Goal: Task Accomplishment & Management: Complete application form

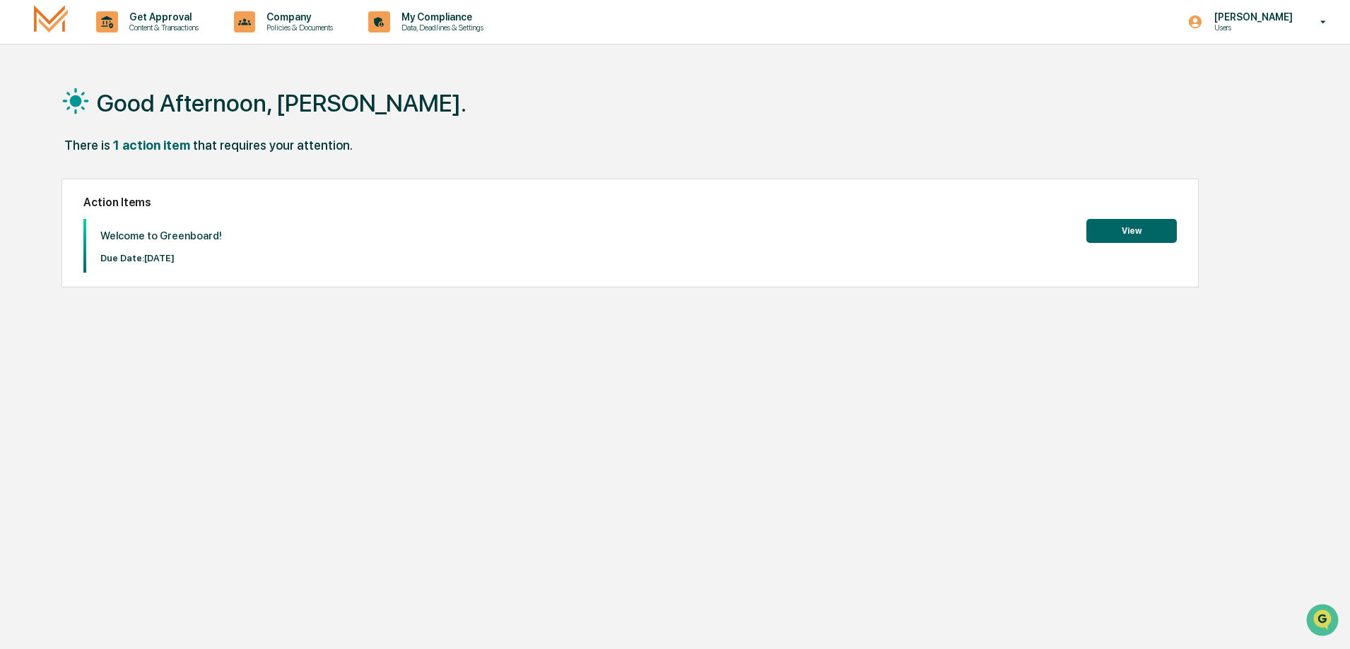
click at [1122, 234] on button "View" at bounding box center [1131, 231] width 90 height 24
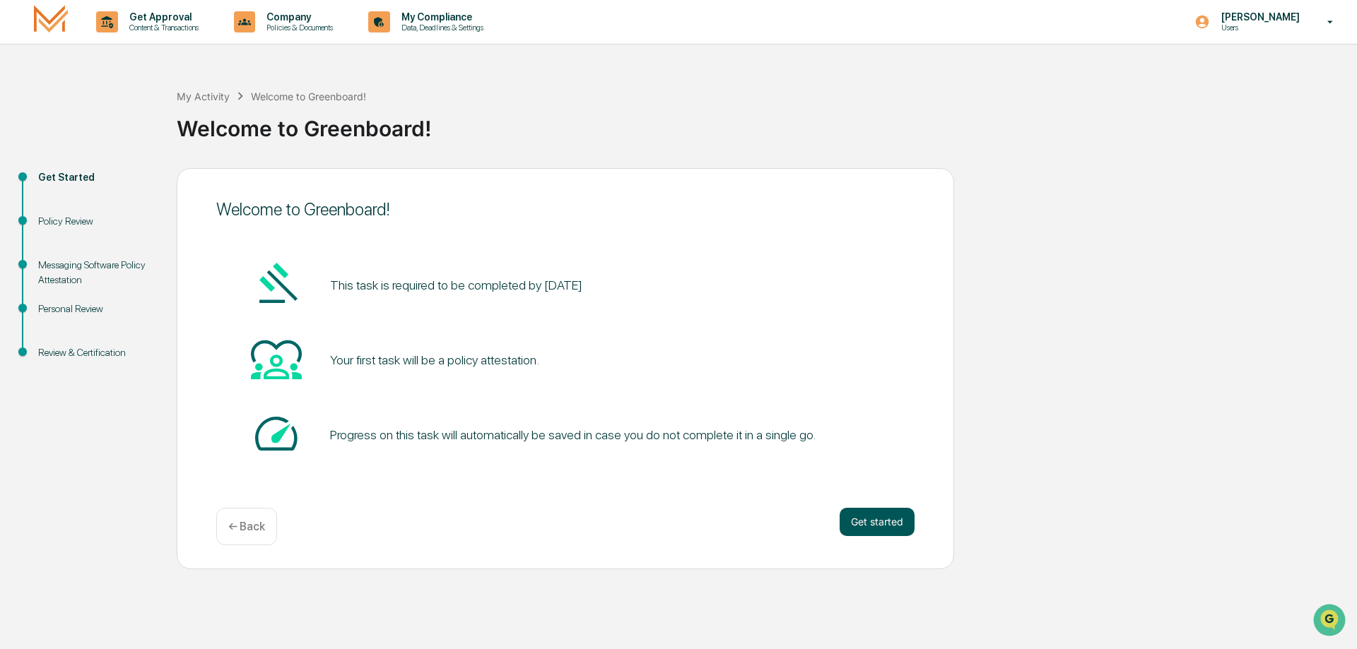
click at [866, 523] on button "Get started" at bounding box center [877, 522] width 75 height 28
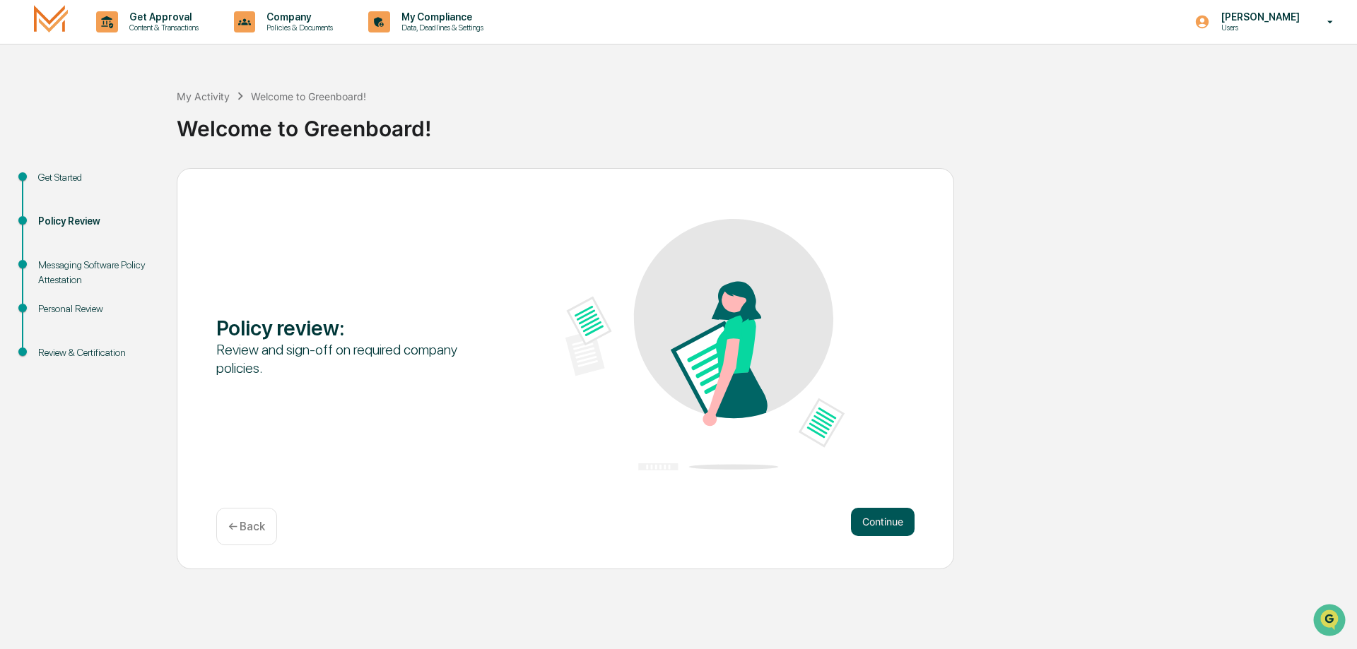
click at [908, 526] on button "Continue" at bounding box center [883, 522] width 64 height 28
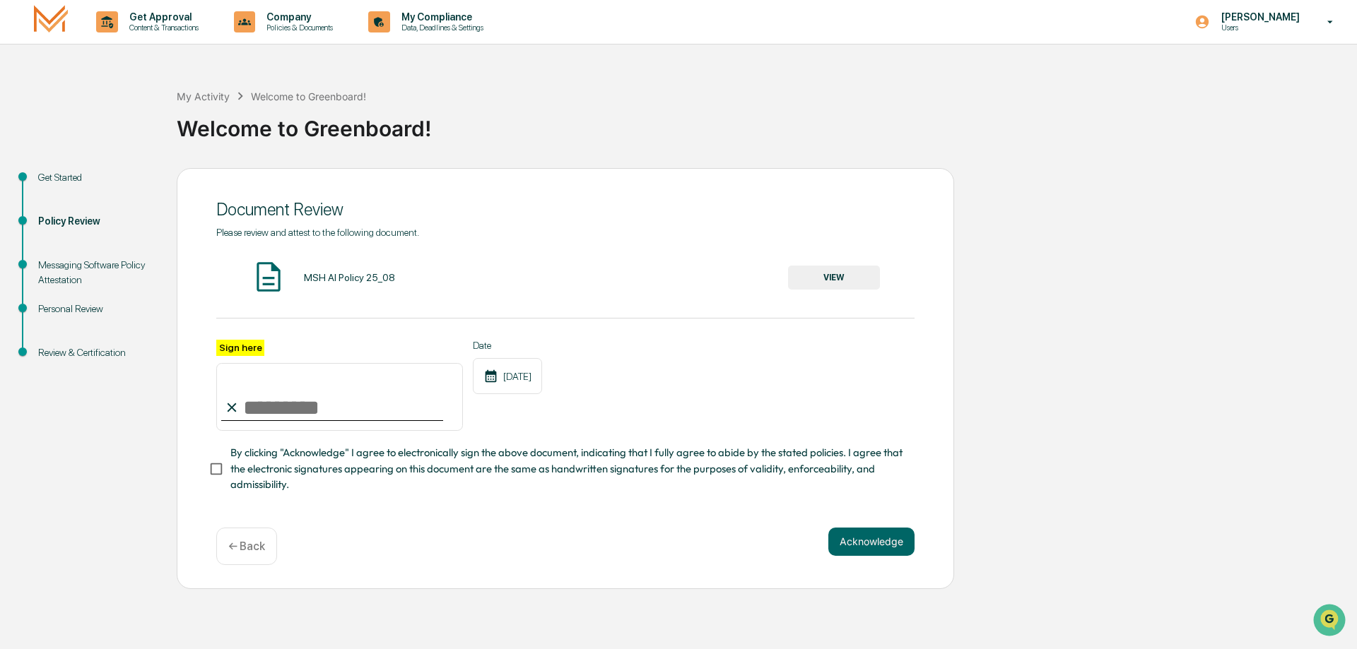
click at [831, 272] on button "VIEW" at bounding box center [834, 278] width 92 height 24
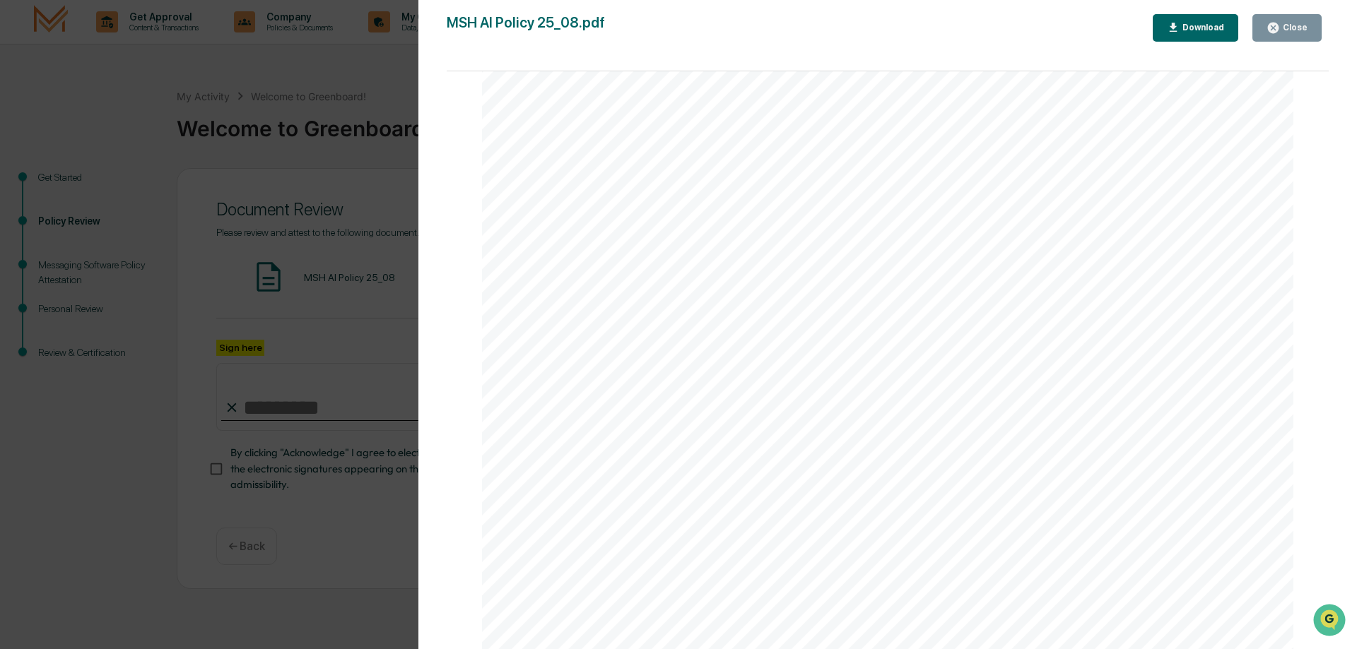
scroll to position [2696, 0]
click at [1290, 28] on div "Close" at bounding box center [1294, 28] width 28 height 10
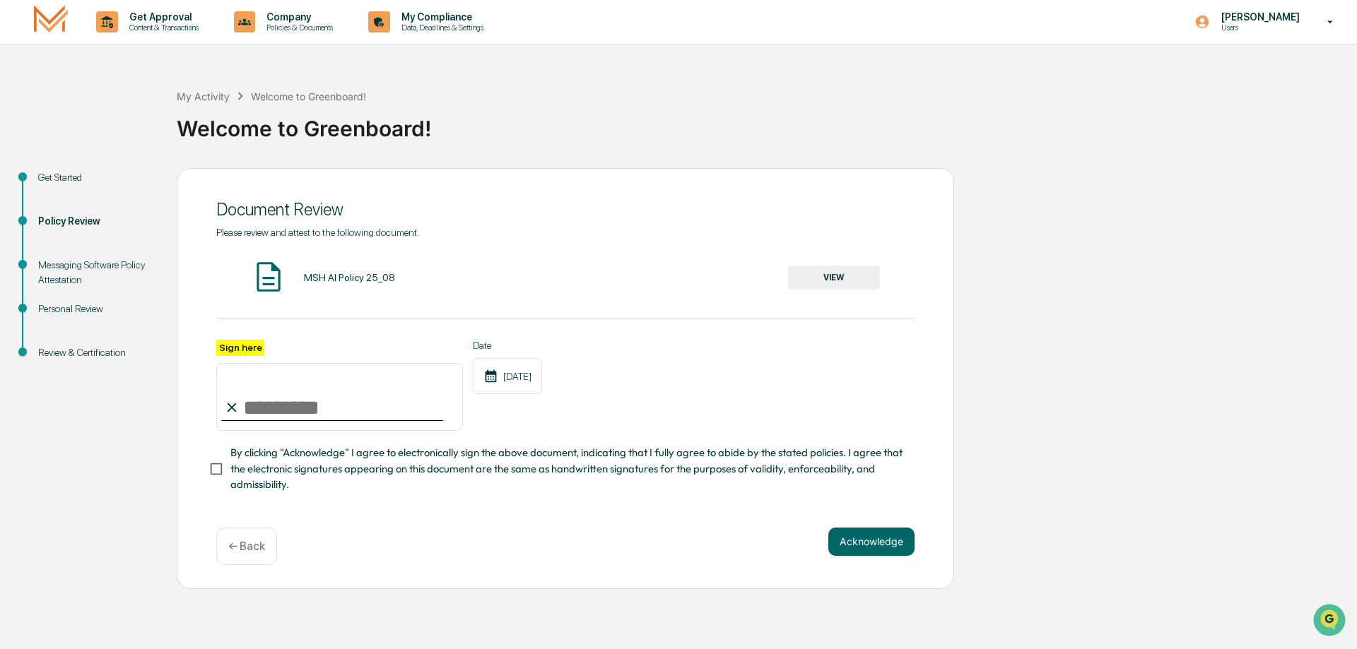
click at [254, 411] on input "Sign here" at bounding box center [339, 397] width 247 height 68
type input "**********"
click at [891, 542] on button "Acknowledge" at bounding box center [871, 542] width 86 height 28
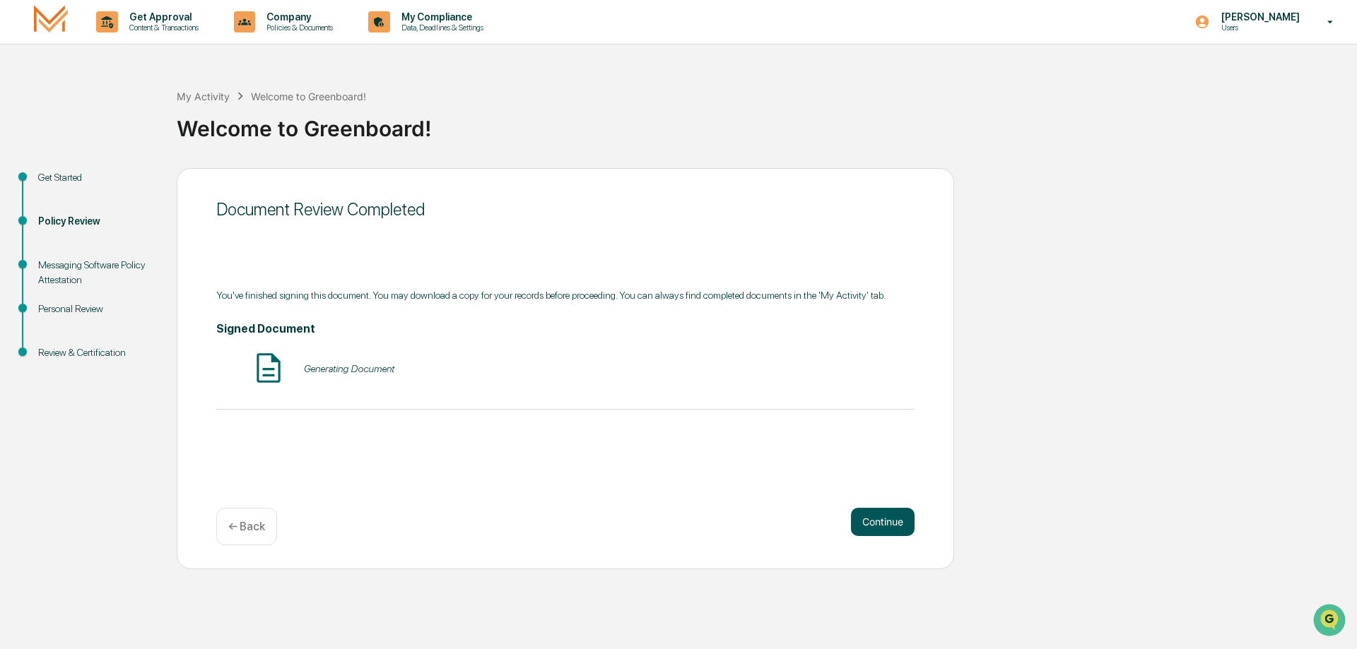
click at [888, 527] on button "Continue" at bounding box center [883, 522] width 64 height 28
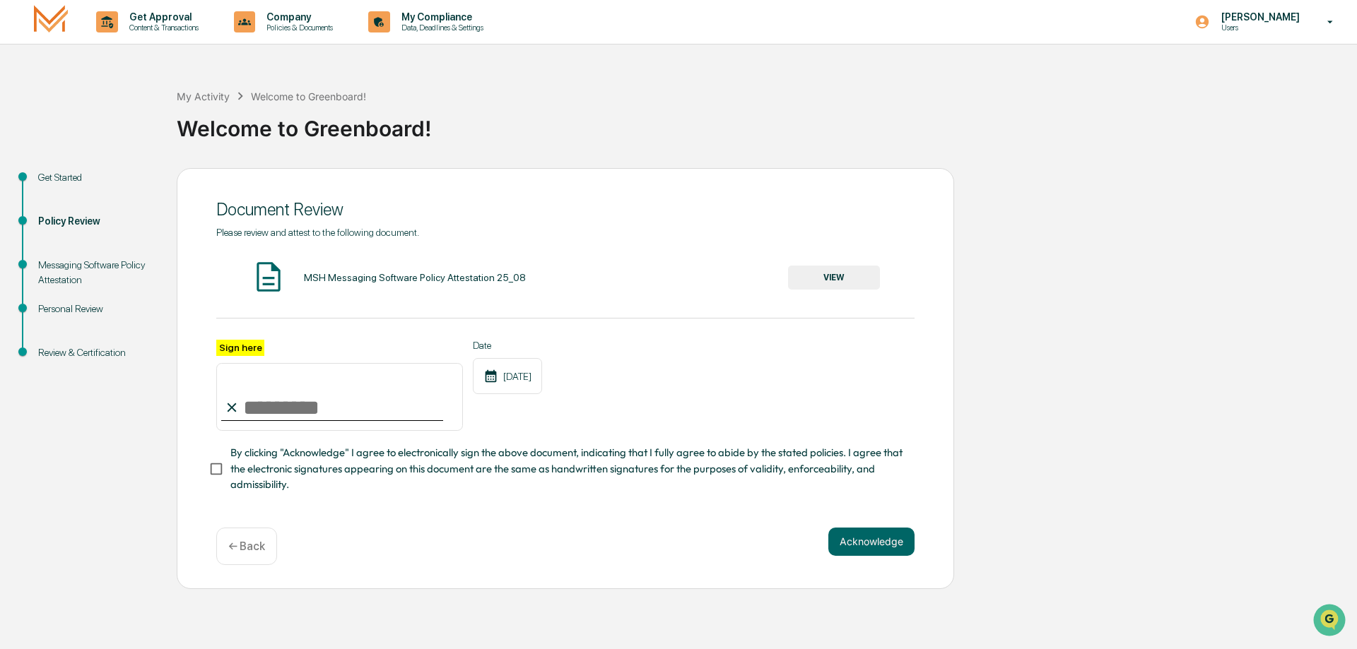
click at [836, 271] on button "VIEW" at bounding box center [834, 278] width 92 height 24
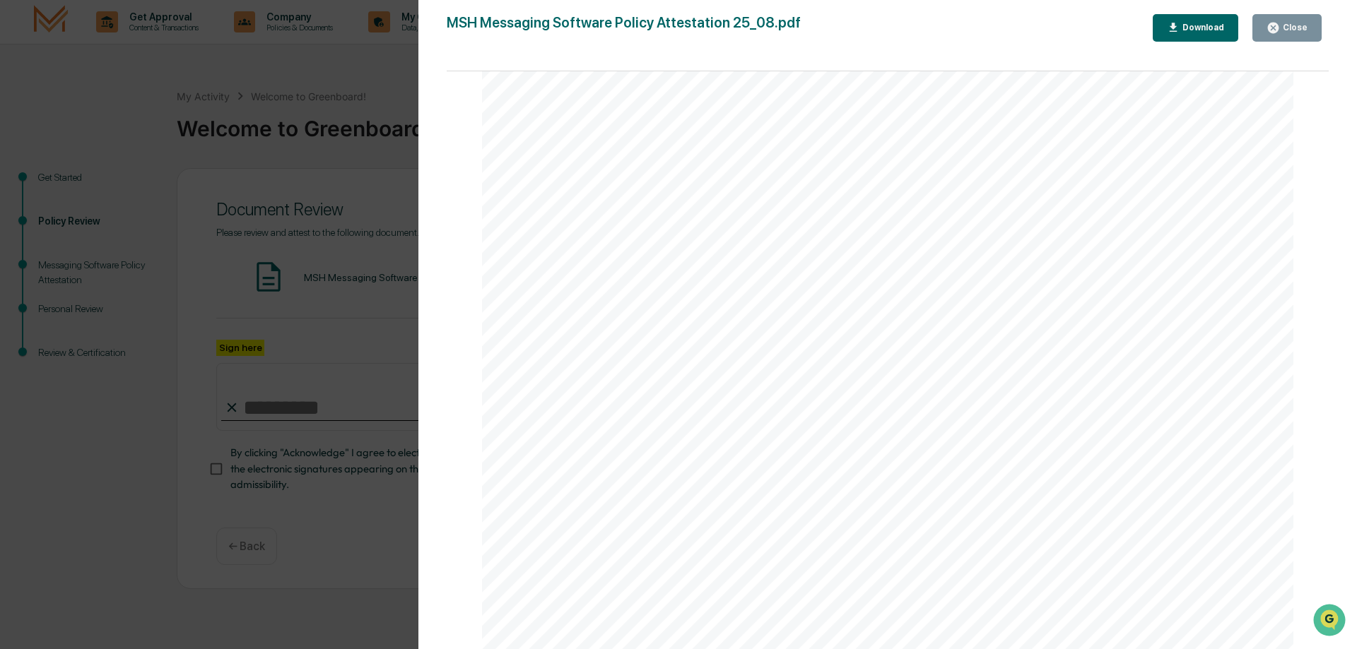
click at [1313, 25] on button "Close" at bounding box center [1286, 28] width 69 height 28
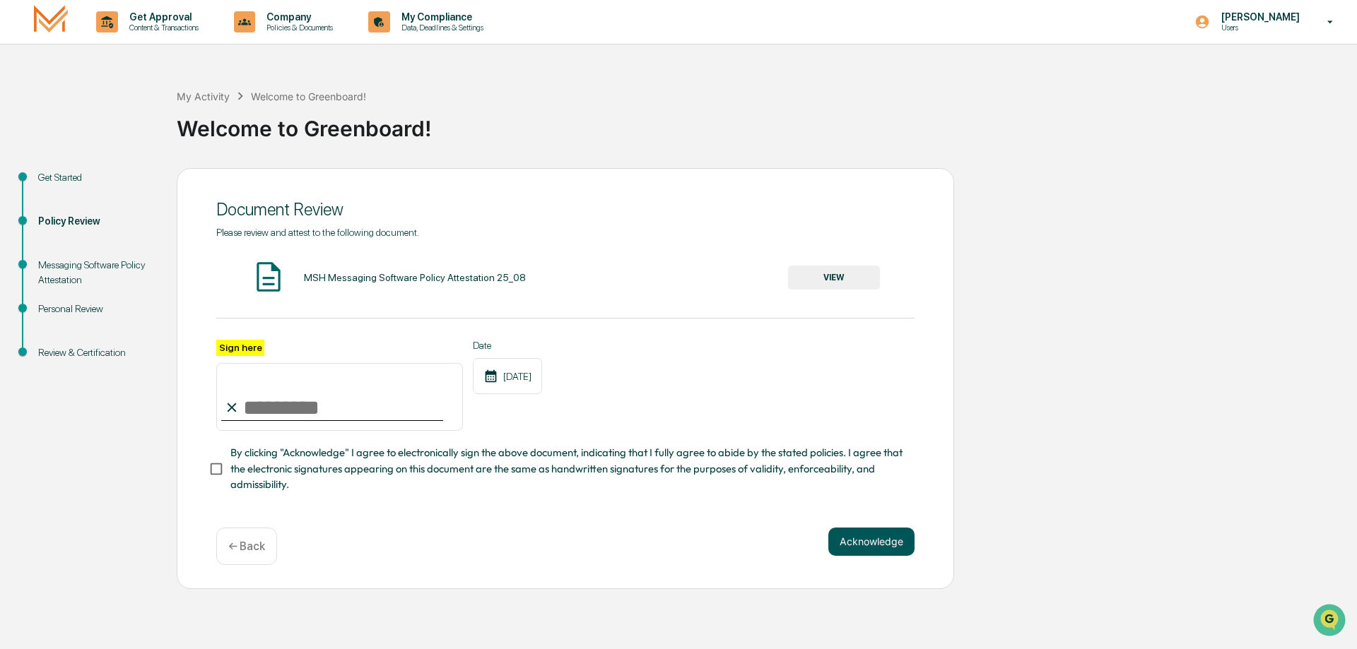
click at [890, 553] on button "Acknowledge" at bounding box center [871, 542] width 86 height 28
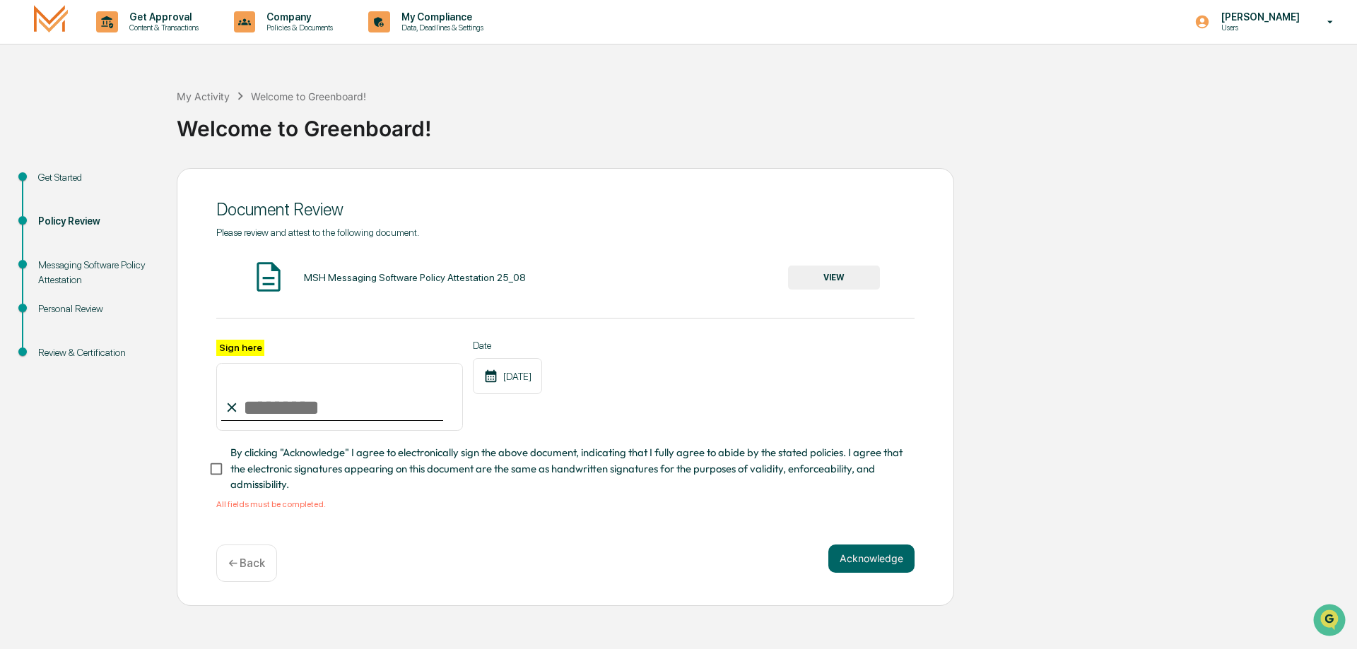
click at [348, 410] on input "Sign here" at bounding box center [339, 397] width 247 height 68
type input "**********"
click at [867, 565] on button "Acknowledge" at bounding box center [871, 559] width 86 height 28
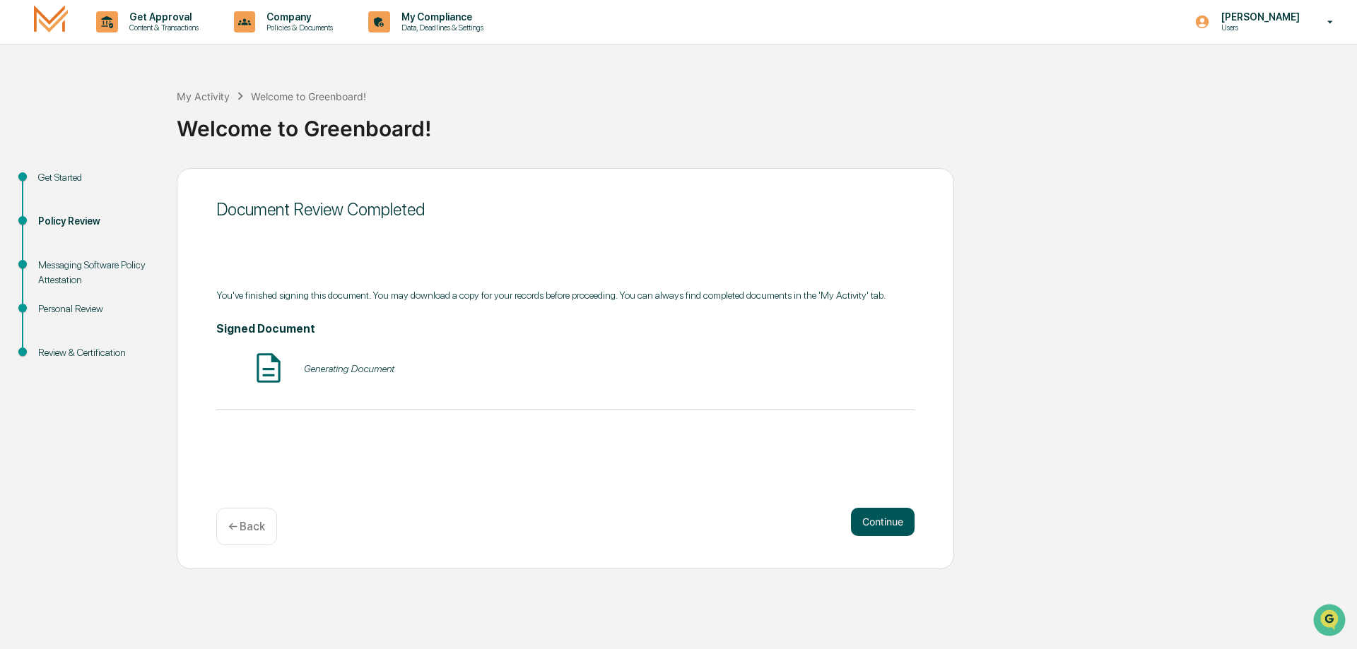
click at [860, 525] on button "Continue" at bounding box center [883, 522] width 64 height 28
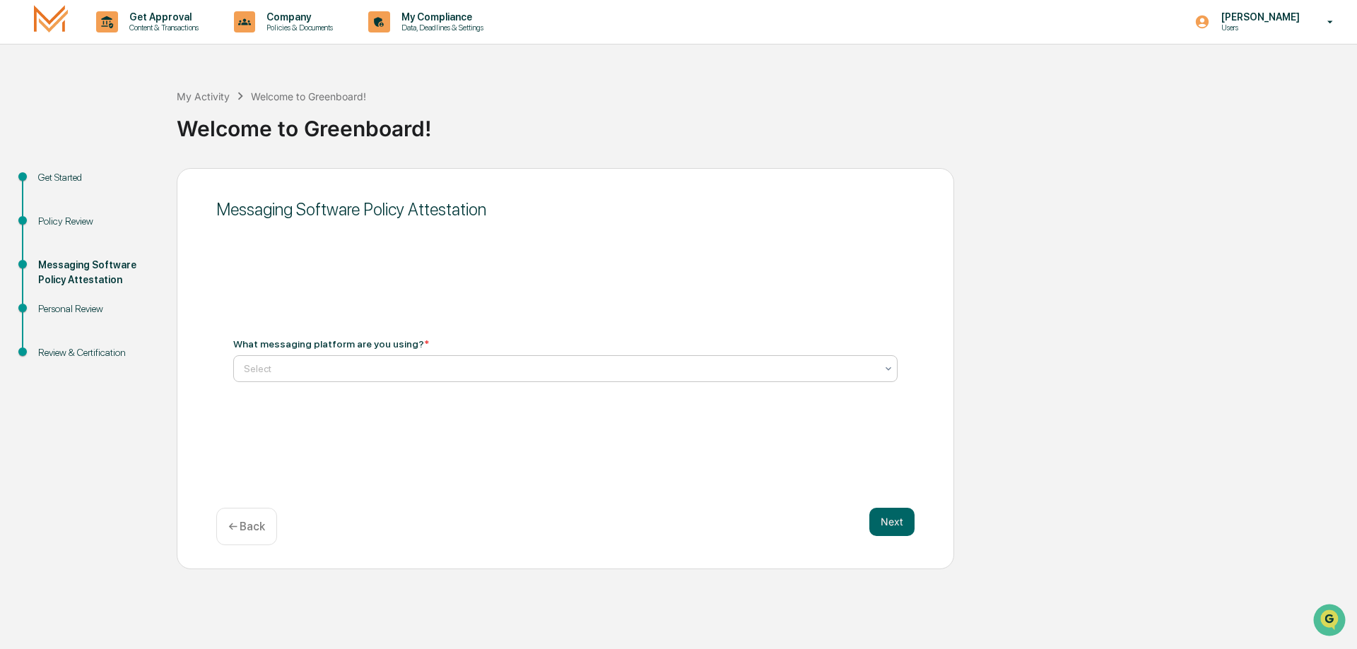
click at [381, 371] on div at bounding box center [560, 369] width 632 height 14
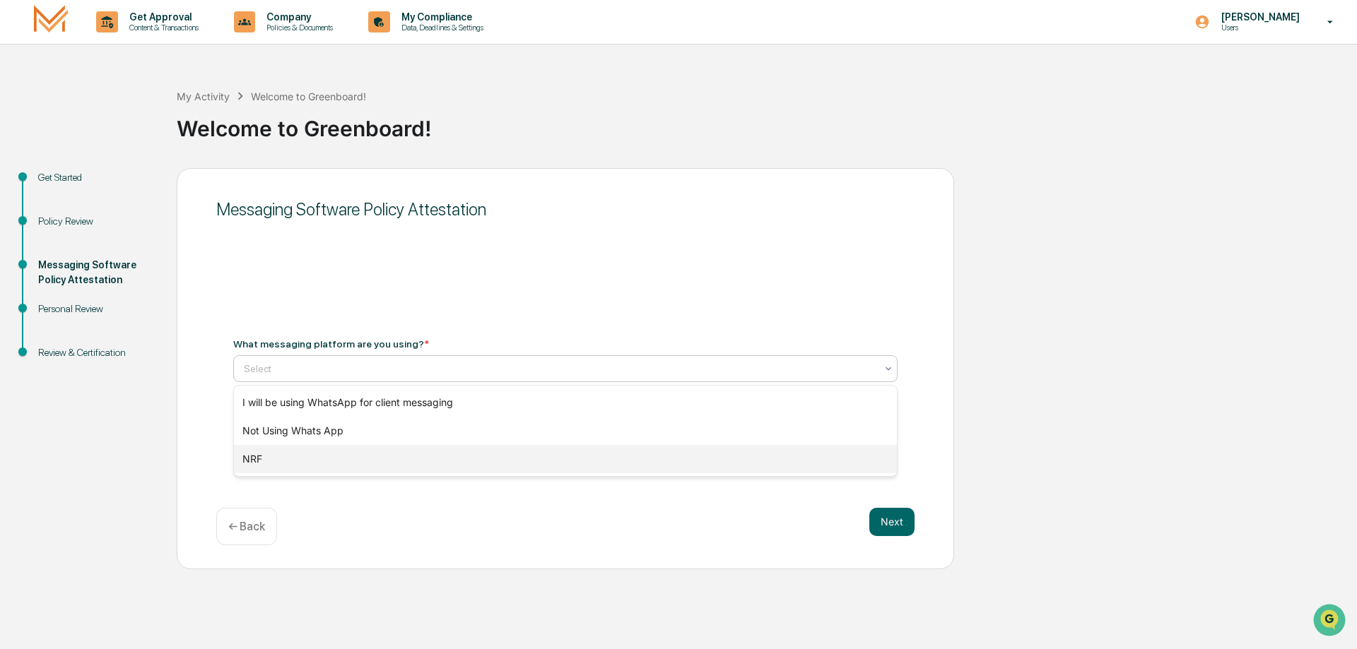
click at [298, 457] on div "NRF" at bounding box center [565, 459] width 663 height 28
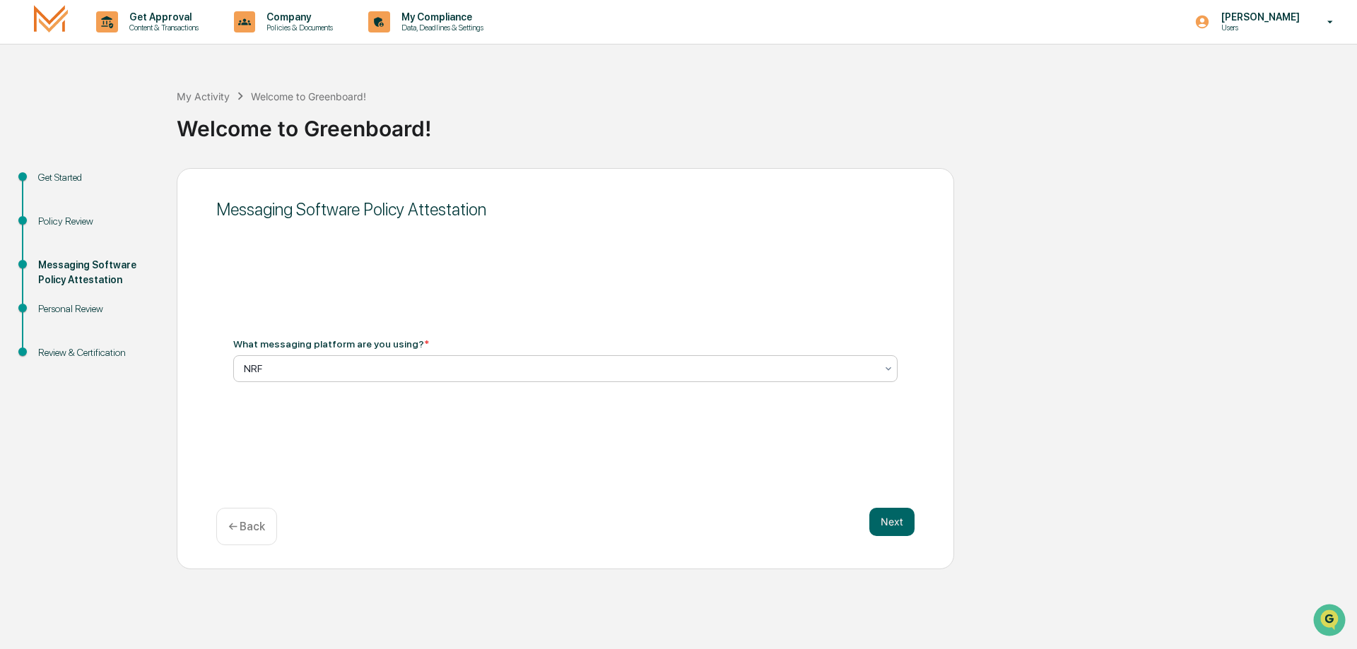
click at [766, 371] on div at bounding box center [560, 369] width 632 height 14
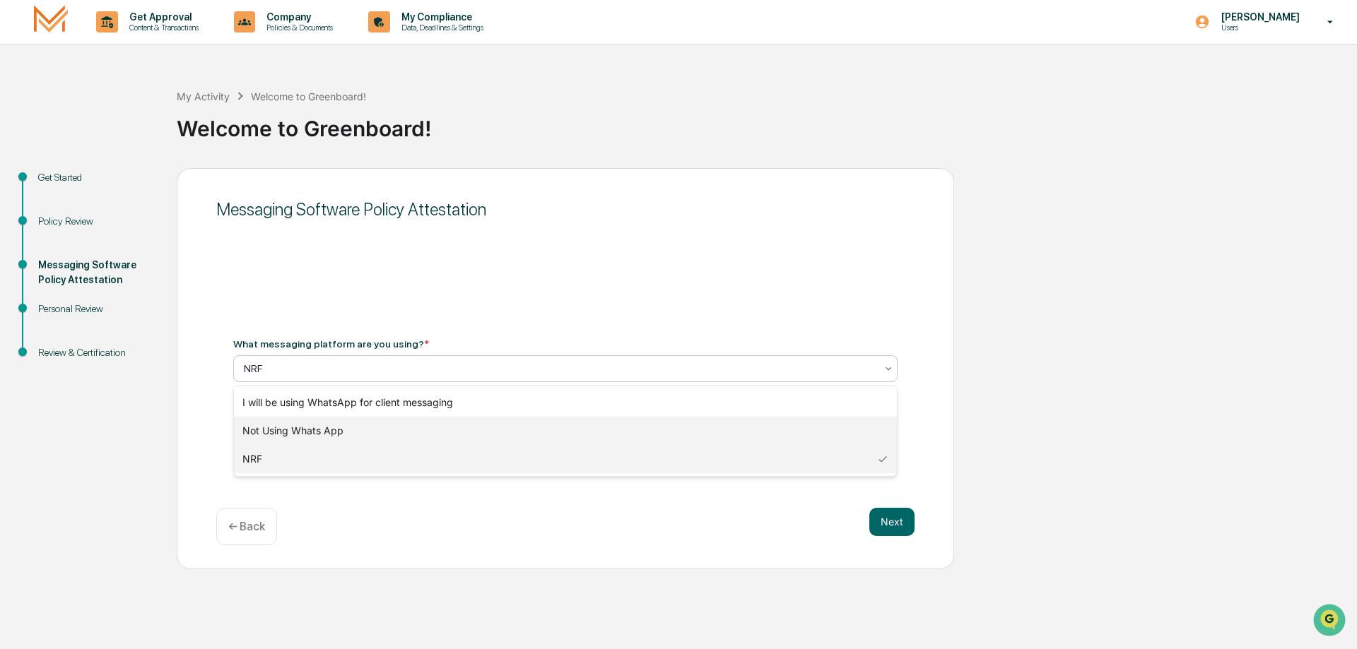
click at [522, 430] on div "Not Using Whats App" at bounding box center [565, 431] width 663 height 28
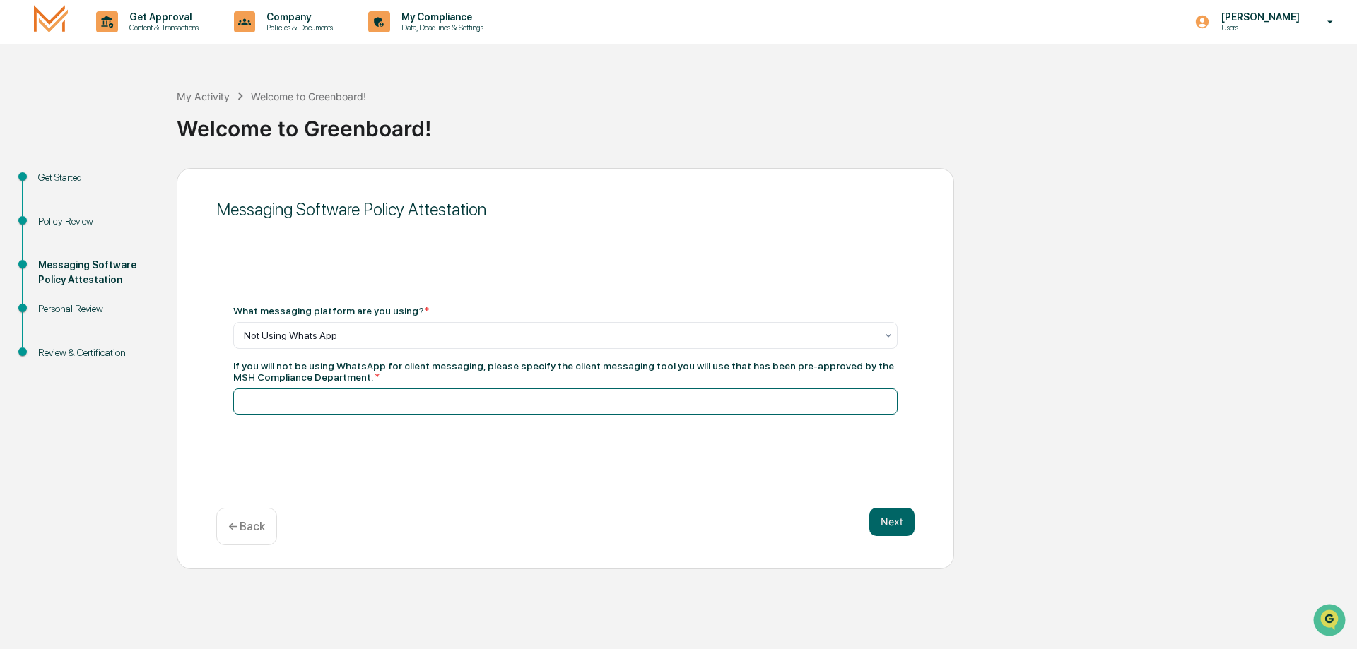
click at [326, 413] on input at bounding box center [565, 402] width 664 height 26
type input "****"
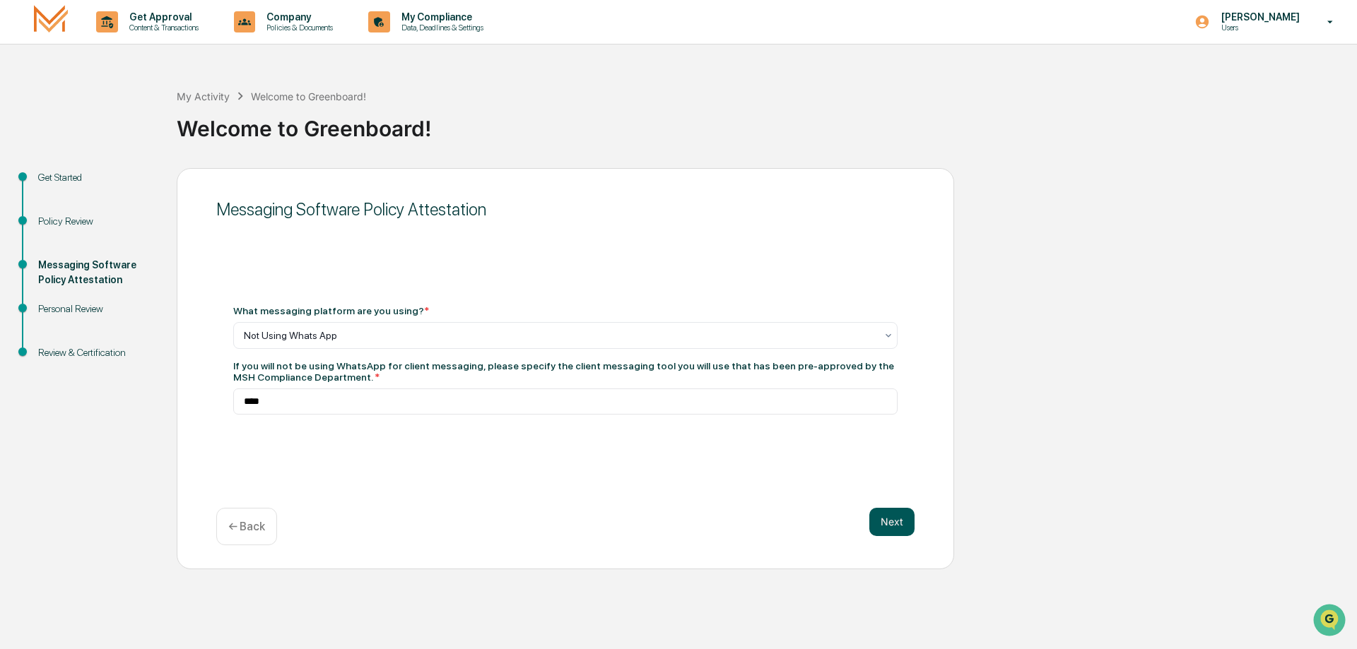
click at [900, 529] on button "Next" at bounding box center [891, 522] width 45 height 28
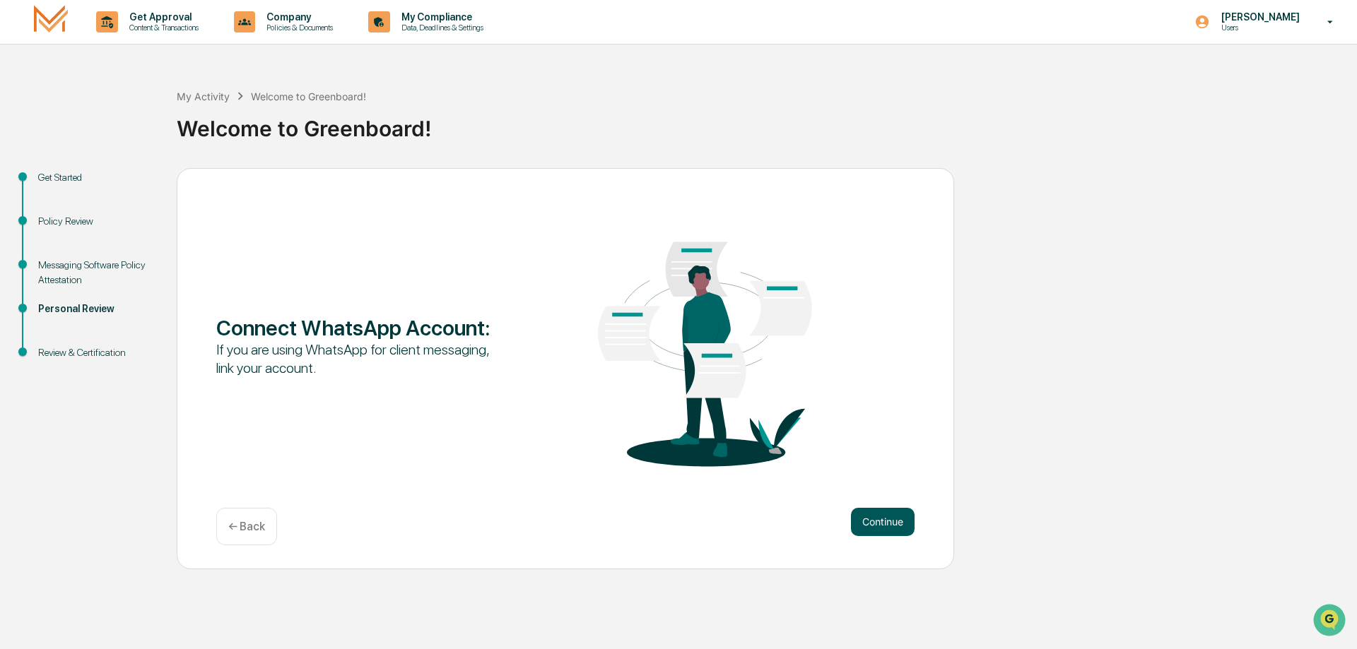
click at [889, 516] on button "Continue" at bounding box center [883, 522] width 64 height 28
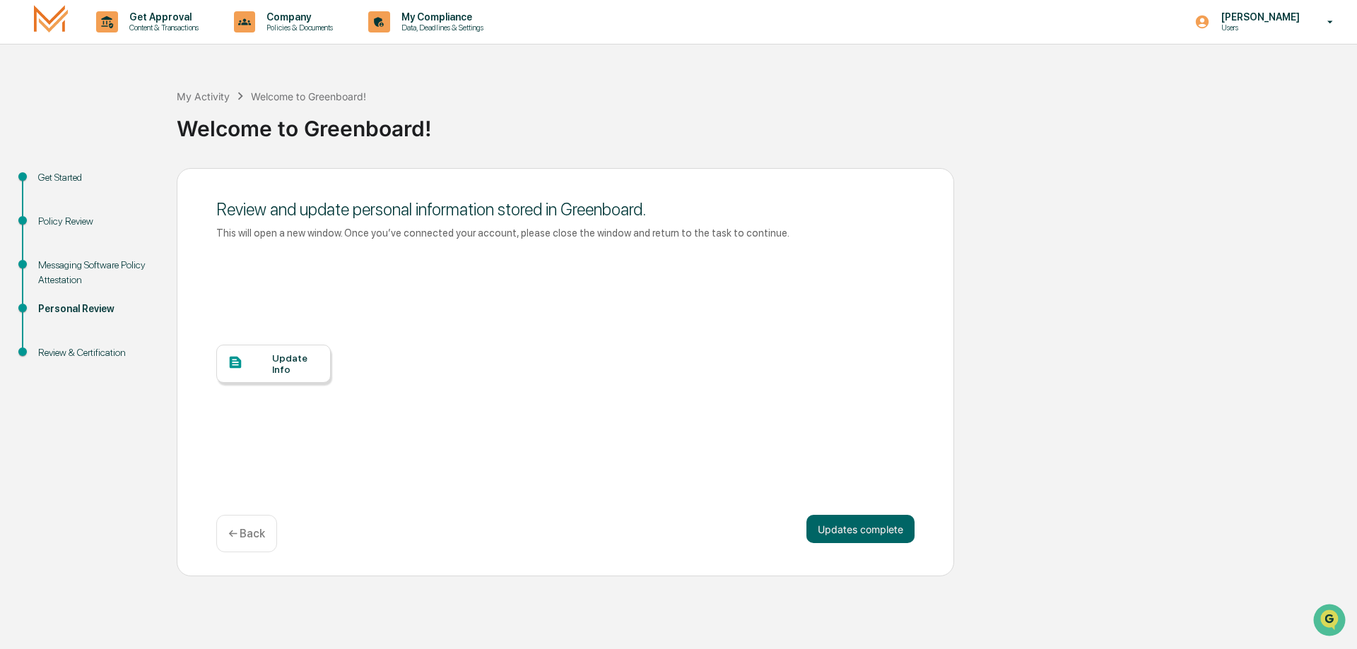
click at [272, 357] on div "Update Info" at bounding box center [295, 364] width 47 height 23
click at [827, 536] on button "Updates complete" at bounding box center [860, 529] width 108 height 28
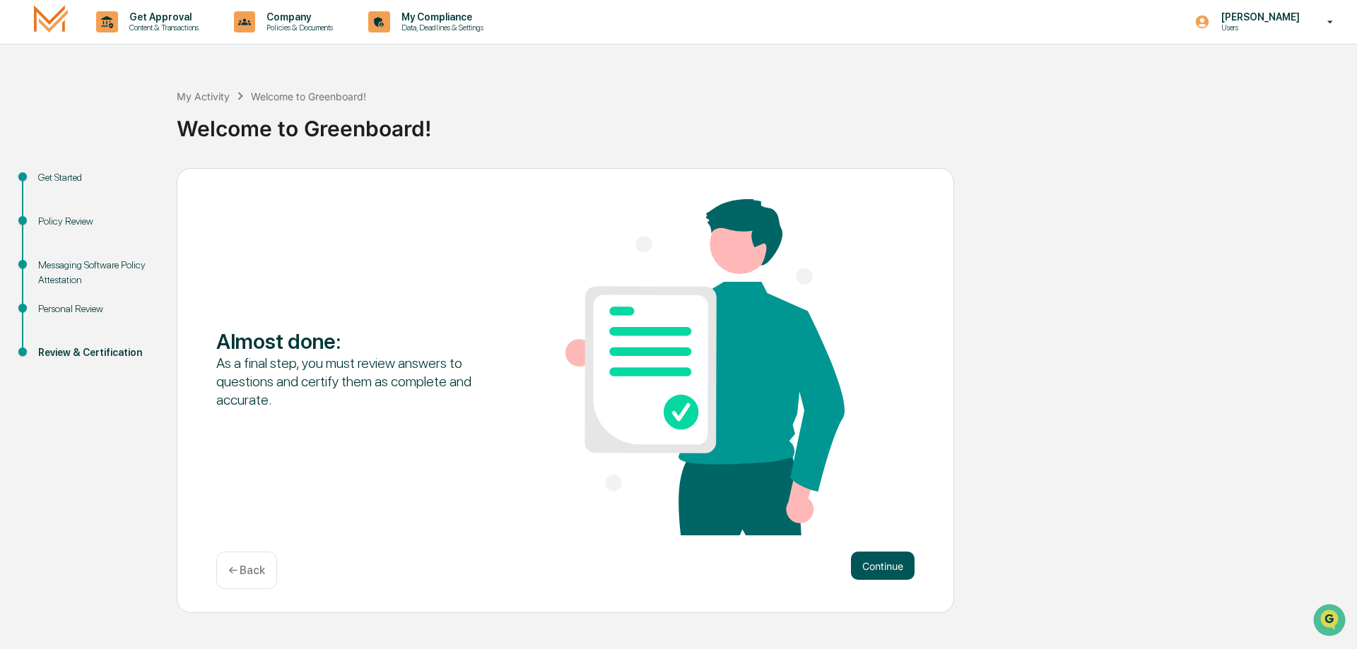
click at [862, 563] on button "Continue" at bounding box center [883, 566] width 64 height 28
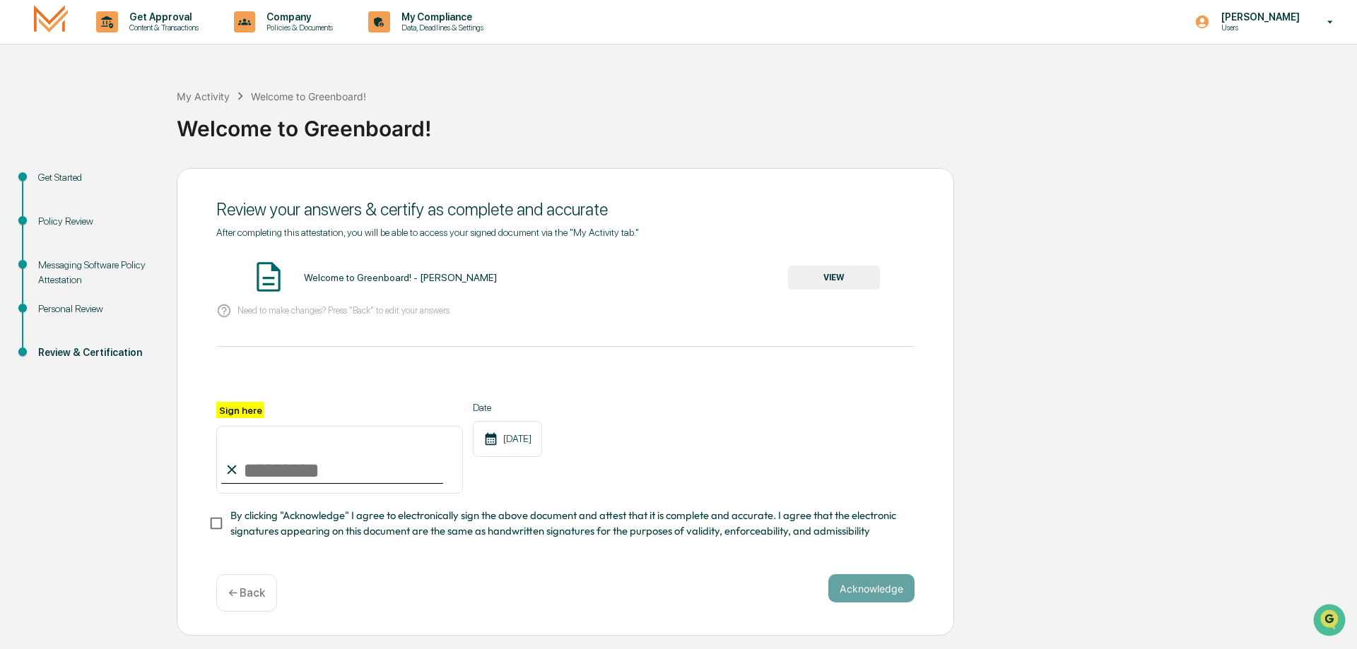
click at [247, 451] on input "Sign here" at bounding box center [339, 460] width 247 height 68
type input "**********"
click at [866, 599] on button "Acknowledge" at bounding box center [871, 589] width 86 height 28
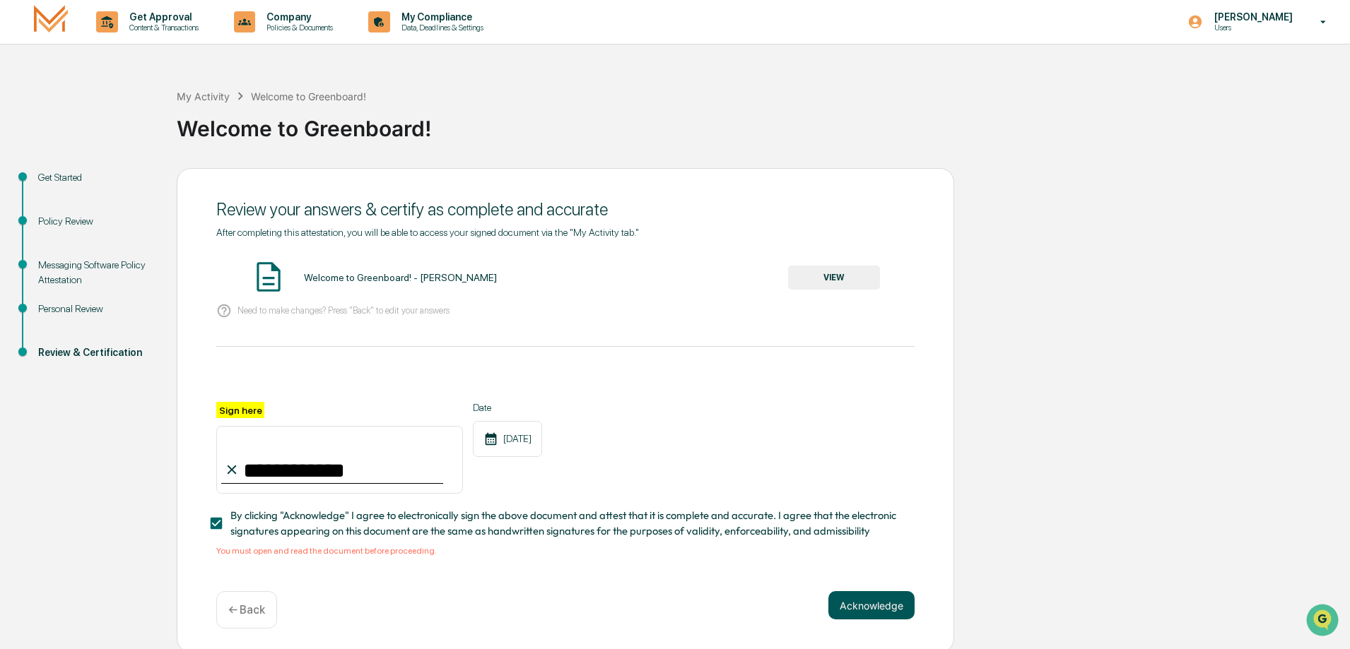
click at [870, 611] on button "Acknowledge" at bounding box center [871, 606] width 86 height 28
click at [806, 273] on button "VIEW" at bounding box center [834, 278] width 92 height 24
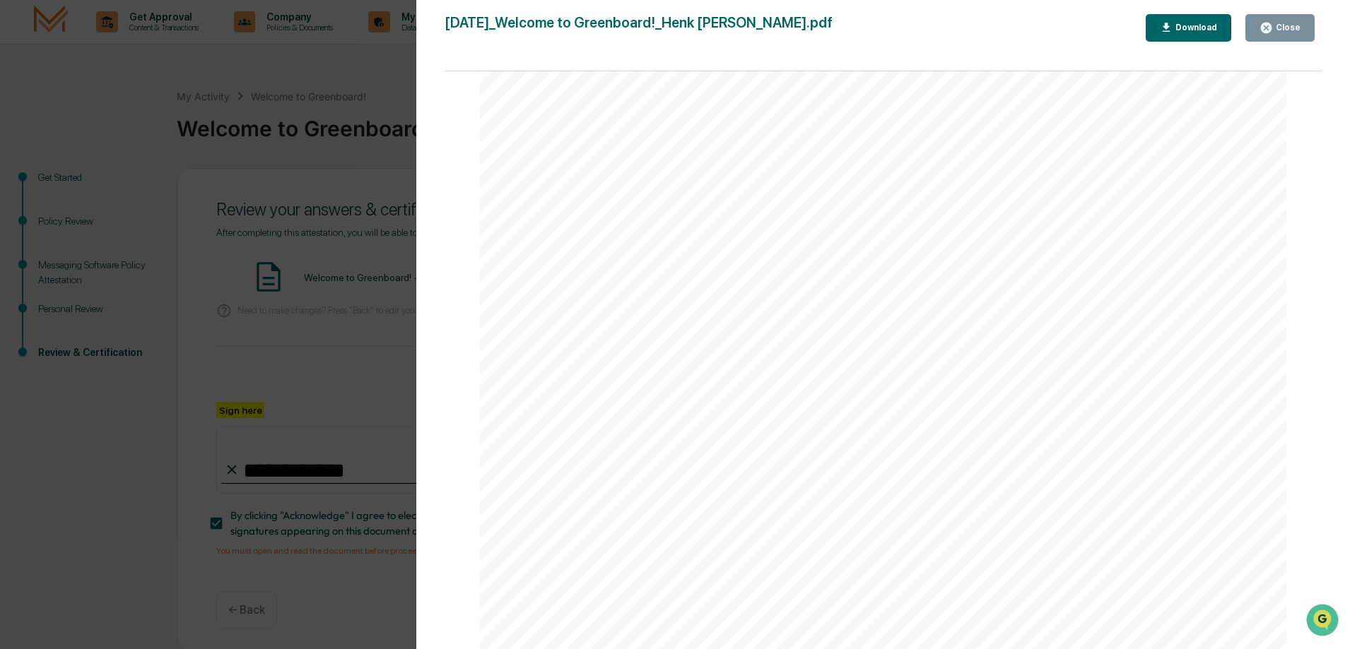
scroll to position [1696, 0]
click at [1288, 30] on div "Close" at bounding box center [1287, 28] width 28 height 10
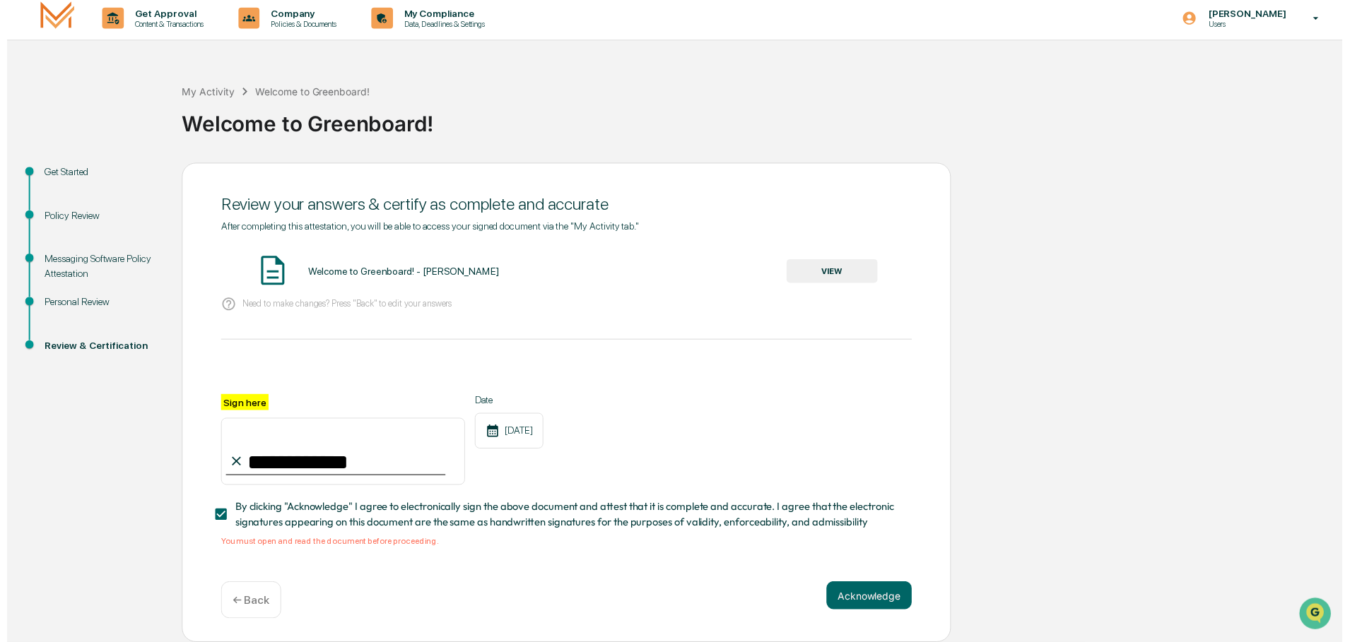
scroll to position [8, 0]
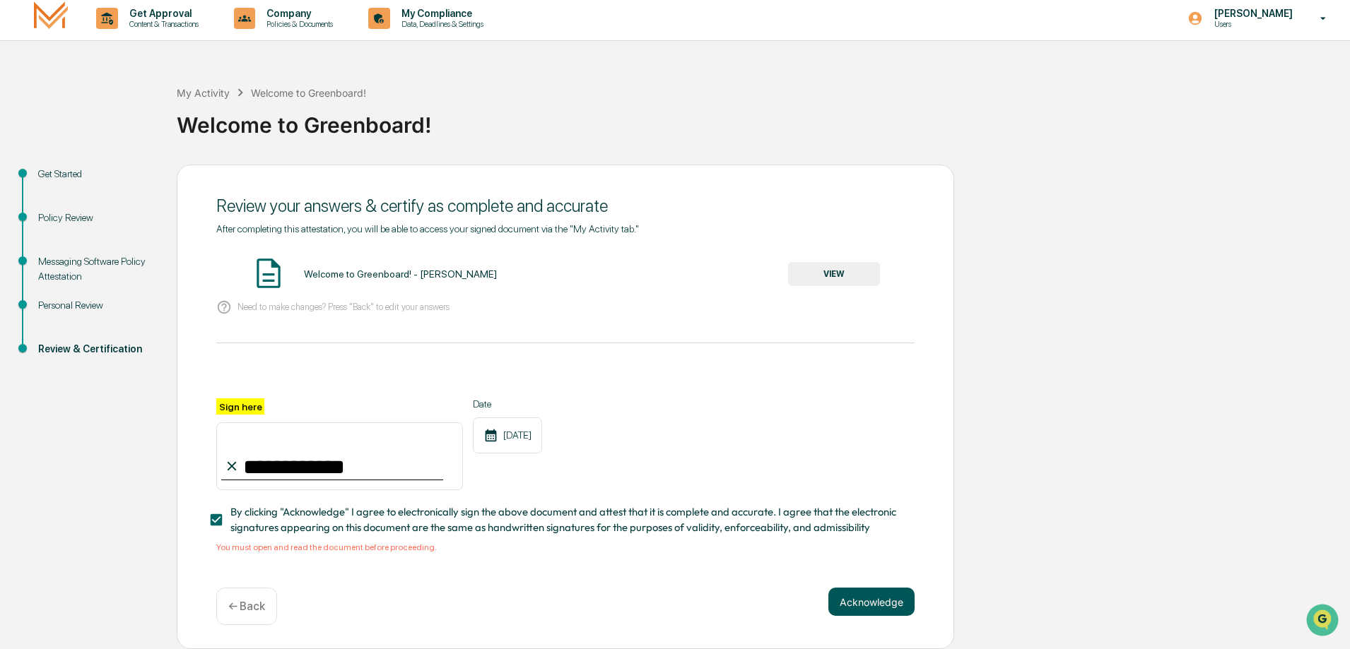
click at [852, 595] on button "Acknowledge" at bounding box center [871, 602] width 86 height 28
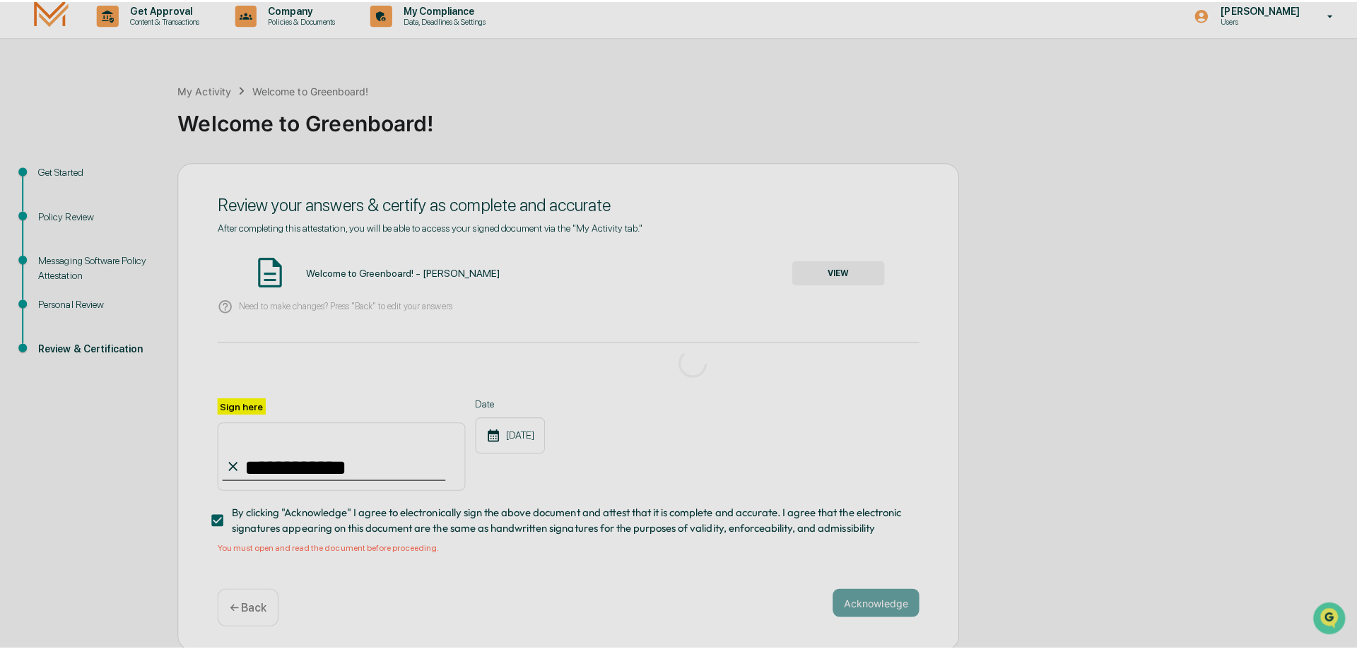
scroll to position [0, 0]
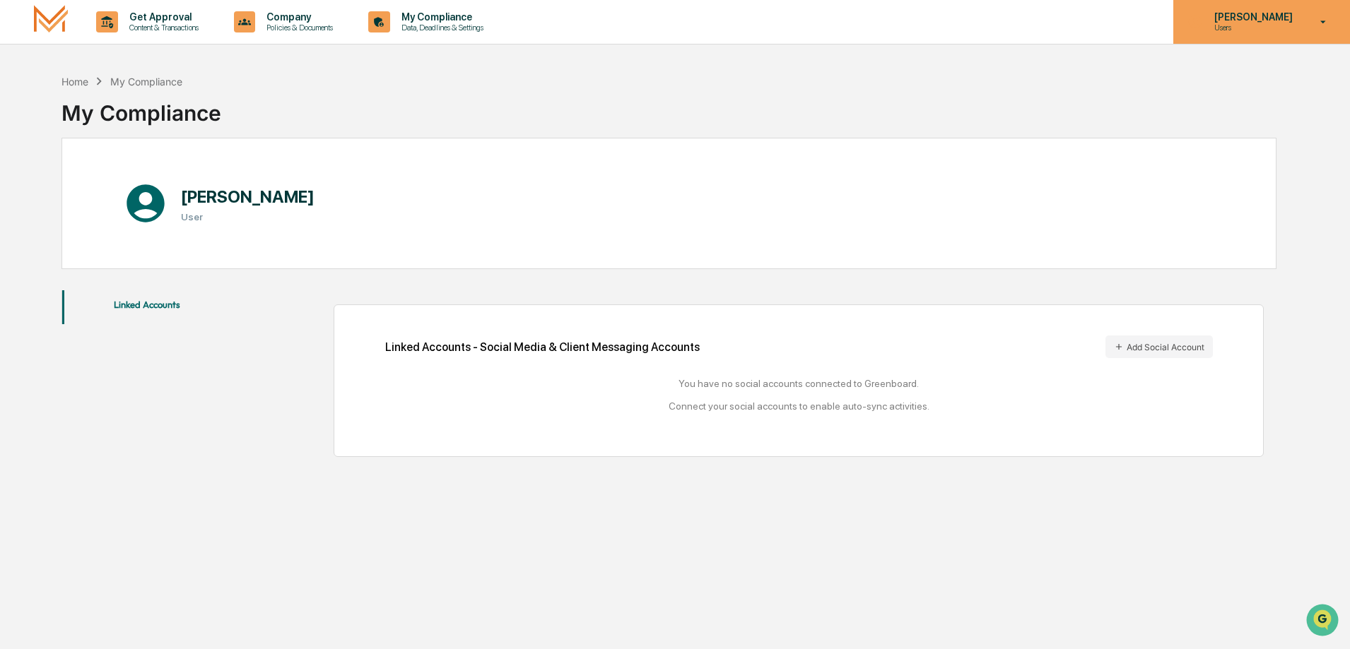
click at [1317, 28] on icon at bounding box center [1323, 22] width 25 height 13
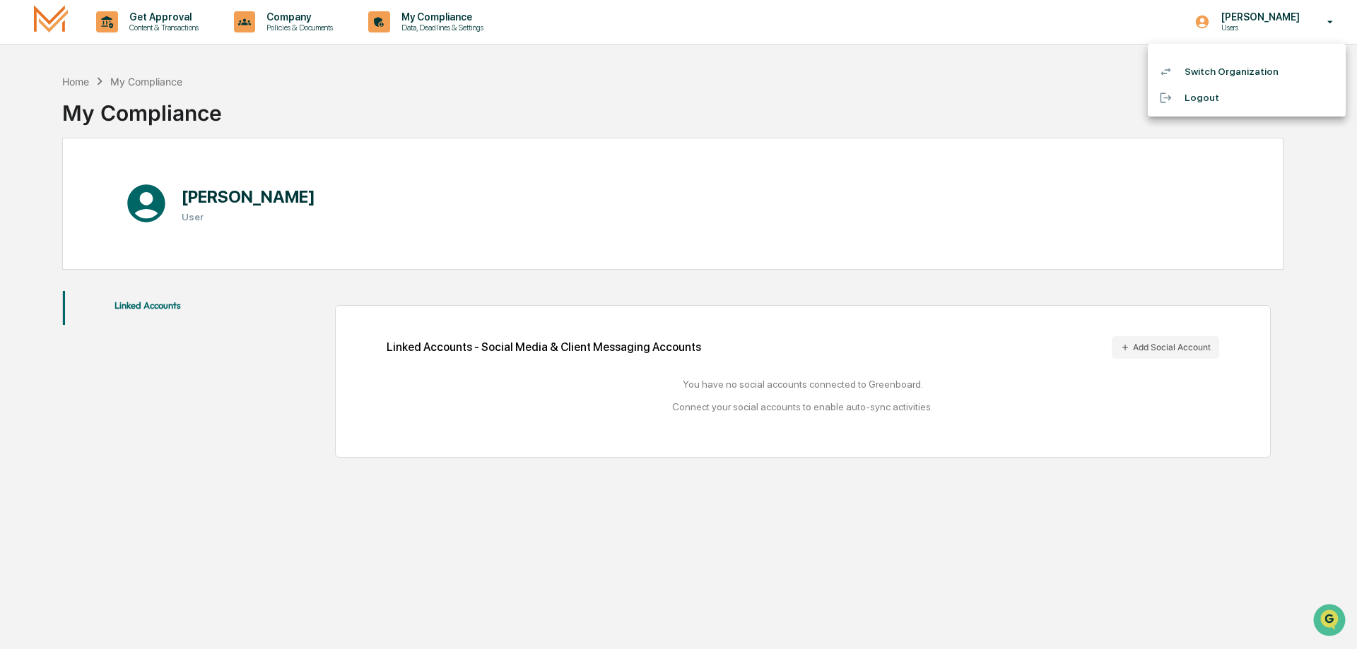
click at [389, 108] on div at bounding box center [678, 324] width 1357 height 649
